Goal: Check status: Check status

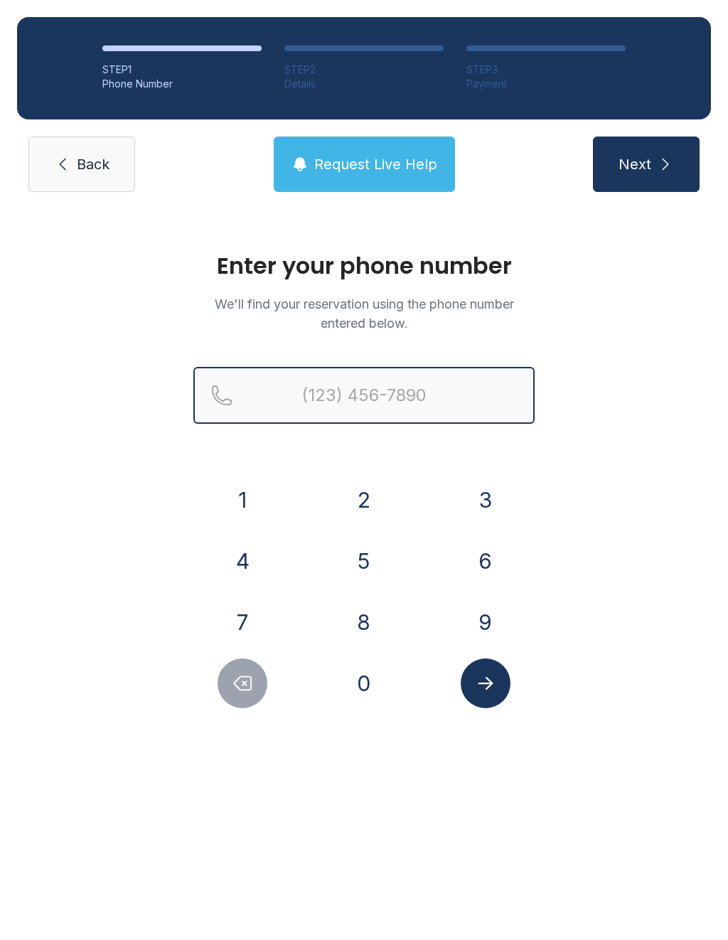
click at [408, 403] on input "Reservation phone number" at bounding box center [363, 395] width 341 height 57
click at [247, 612] on button "7" at bounding box center [243, 622] width 50 height 50
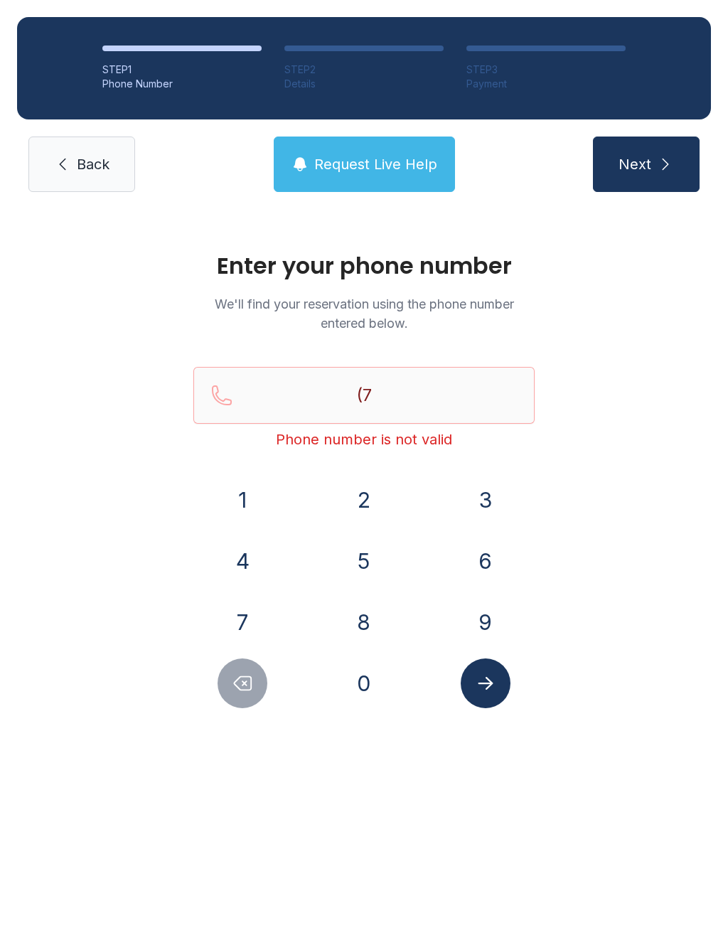
click at [368, 482] on button "2" at bounding box center [364, 500] width 50 height 50
click at [244, 616] on button "7" at bounding box center [243, 622] width 50 height 50
click at [491, 491] on button "3" at bounding box center [486, 500] width 50 height 50
click at [496, 504] on button "3" at bounding box center [486, 500] width 50 height 50
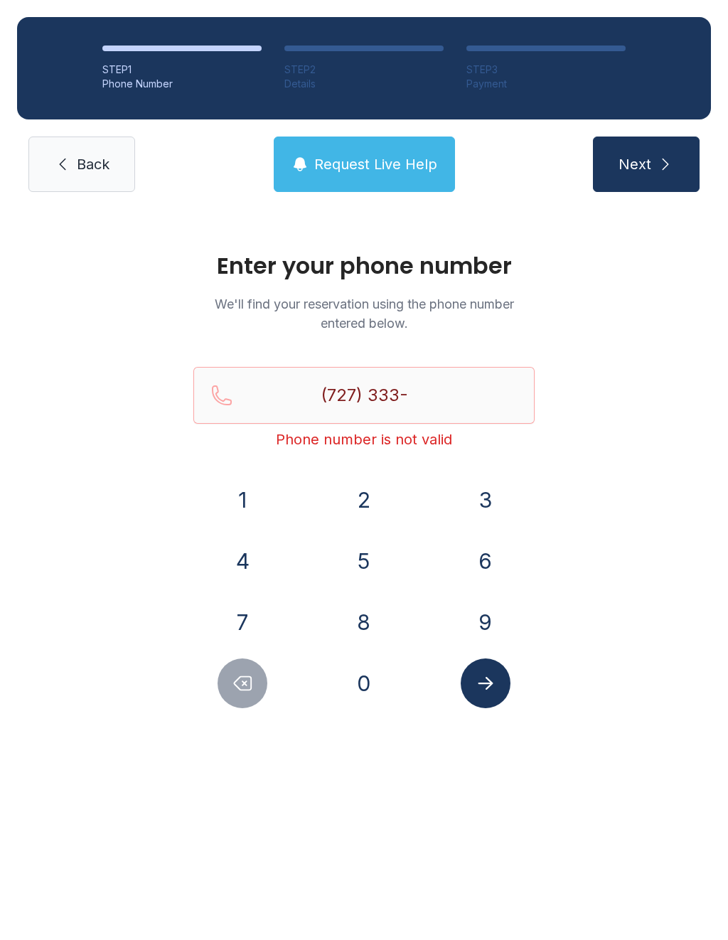
click at [378, 692] on button "0" at bounding box center [364, 684] width 50 height 50
click at [477, 617] on button "9" at bounding box center [486, 622] width 50 height 50
click at [377, 696] on button "0" at bounding box center [364, 684] width 50 height 50
click at [376, 696] on button "0" at bounding box center [364, 684] width 50 height 50
type input "[PHONE_NUMBER]"
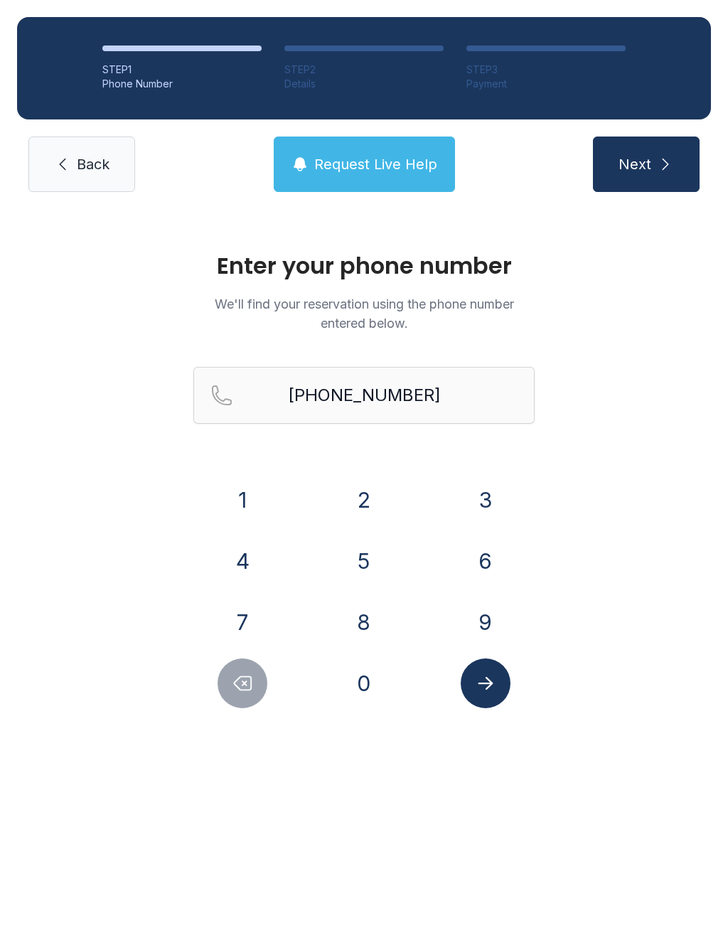
click at [494, 681] on icon "Submit lookup form" at bounding box center [485, 683] width 21 height 21
click at [397, 173] on span "Request Live Help" at bounding box center [375, 164] width 123 height 20
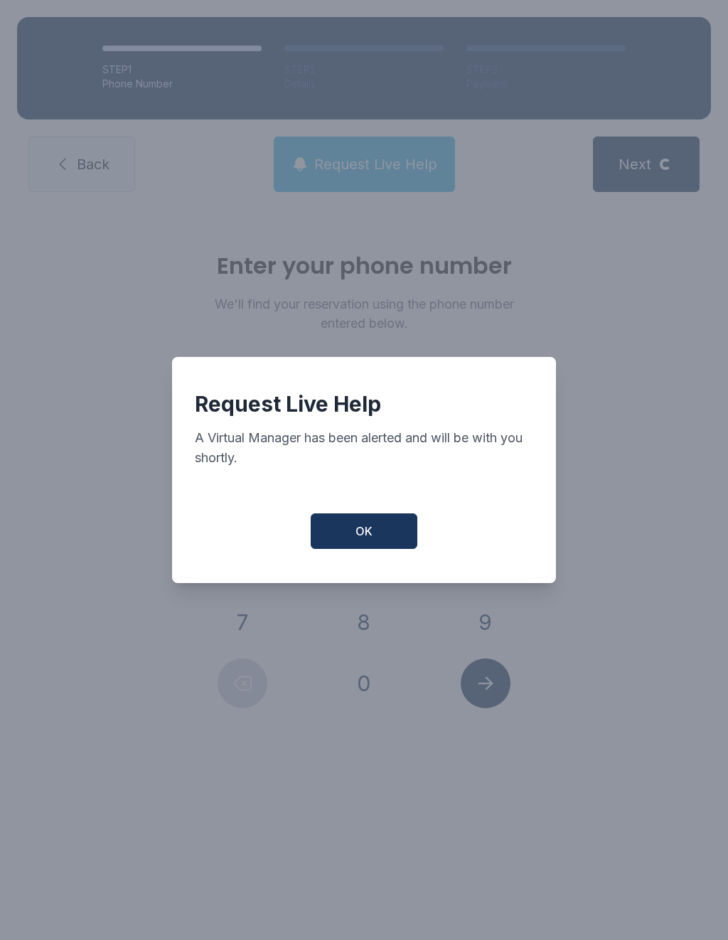
click at [393, 531] on button "OK" at bounding box center [364, 531] width 107 height 36
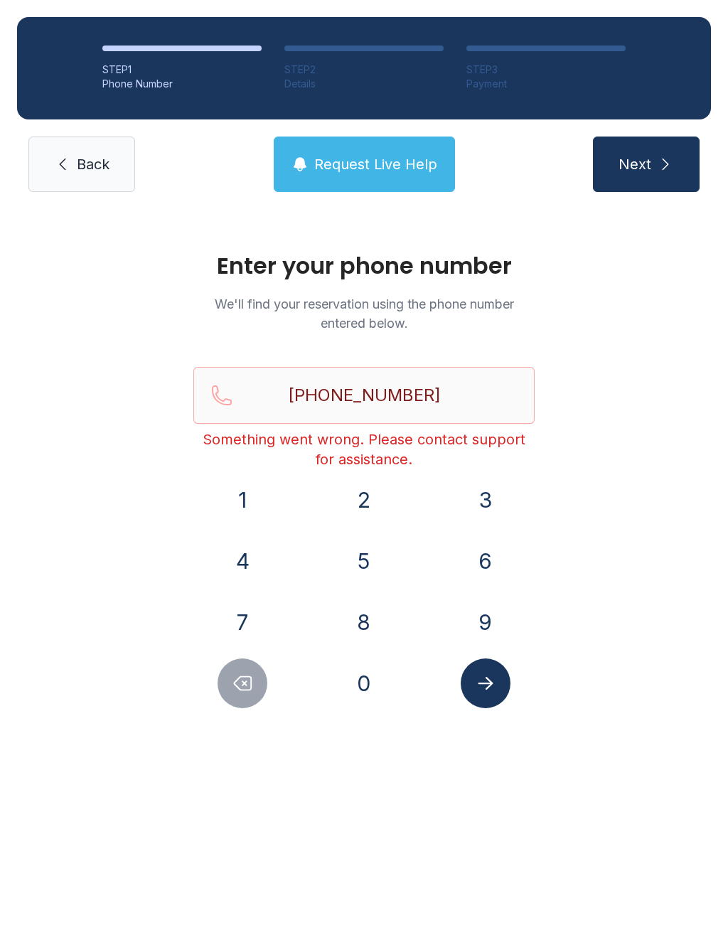
click at [481, 695] on button "Submit lookup form" at bounding box center [486, 684] width 50 height 50
